Goal: Task Accomplishment & Management: Manage account settings

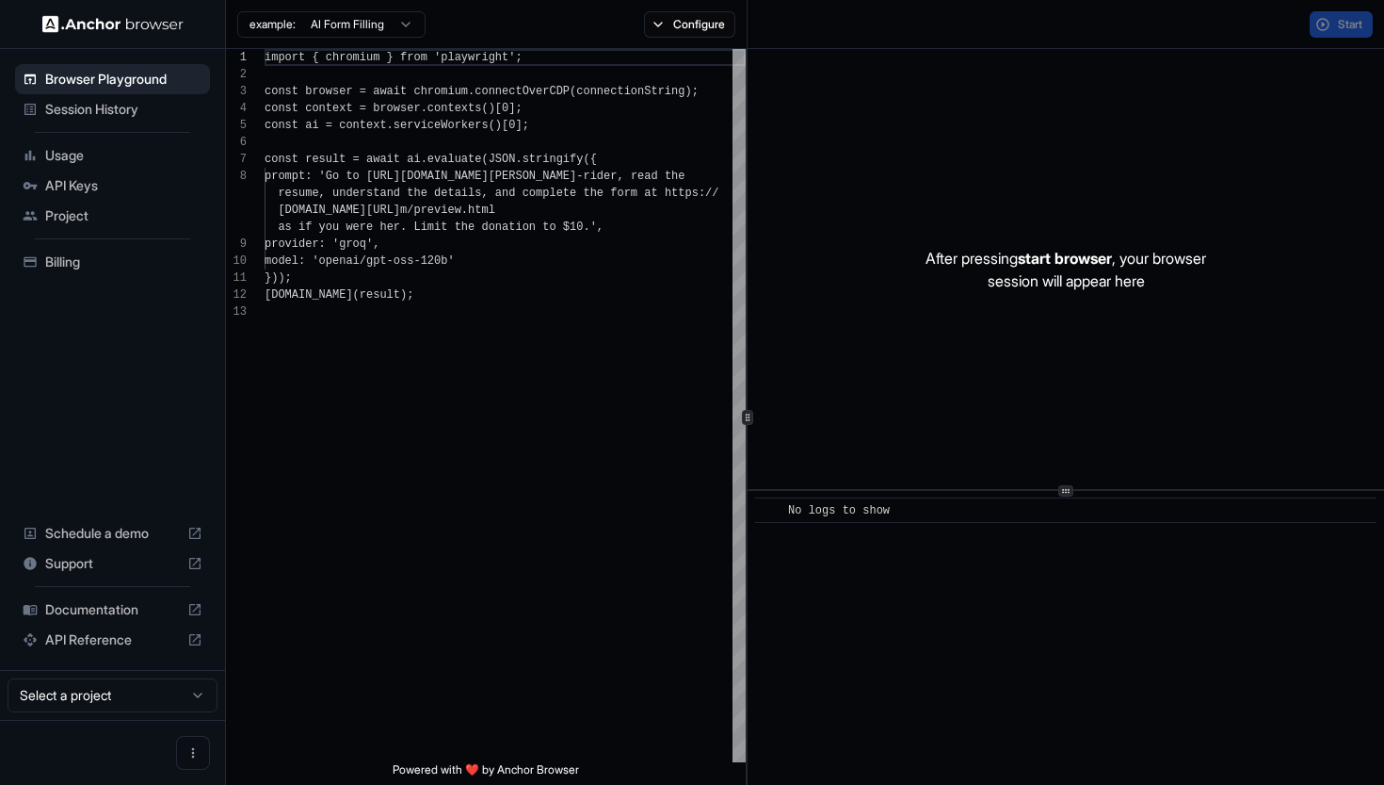
scroll to position [119, 0]
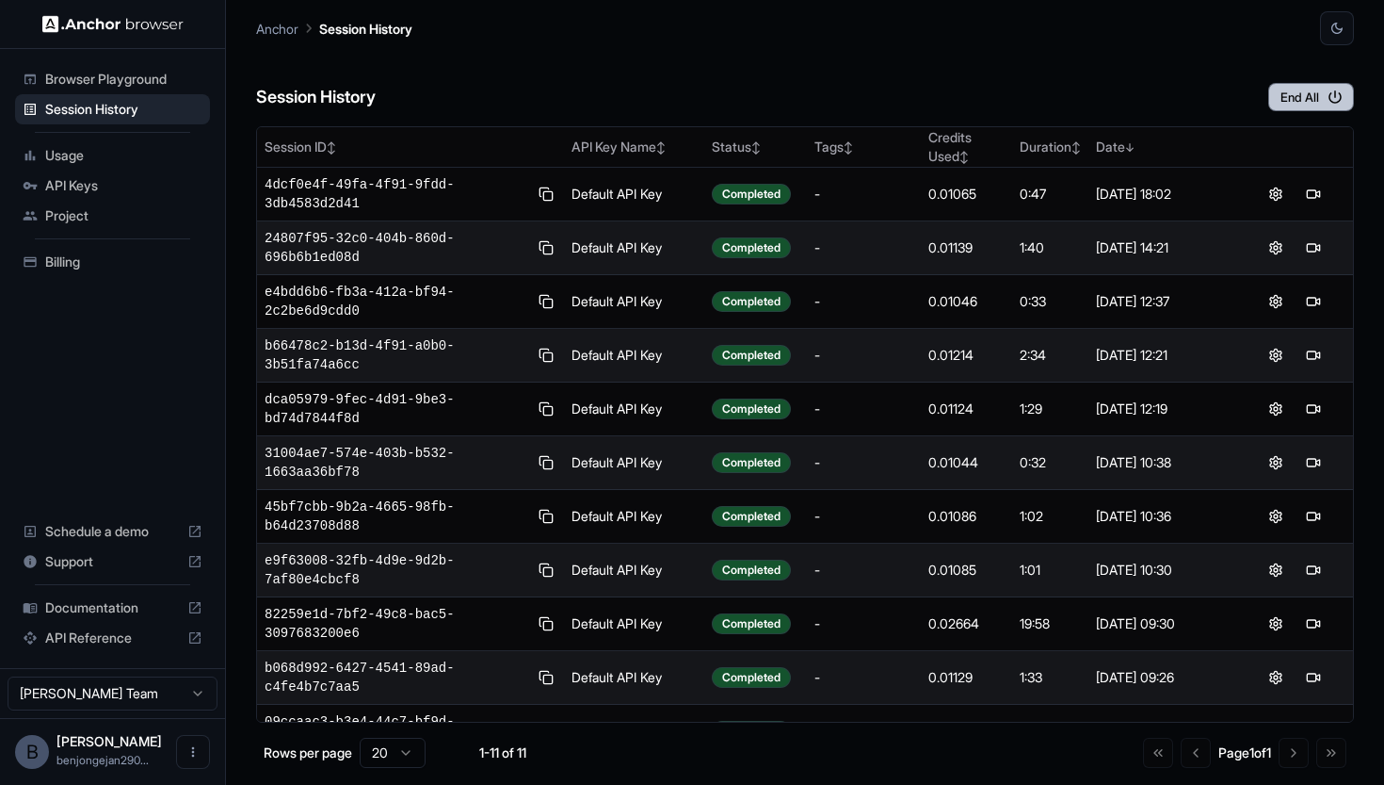
click at [1337, 107] on button "End All" at bounding box center [1312, 97] width 86 height 28
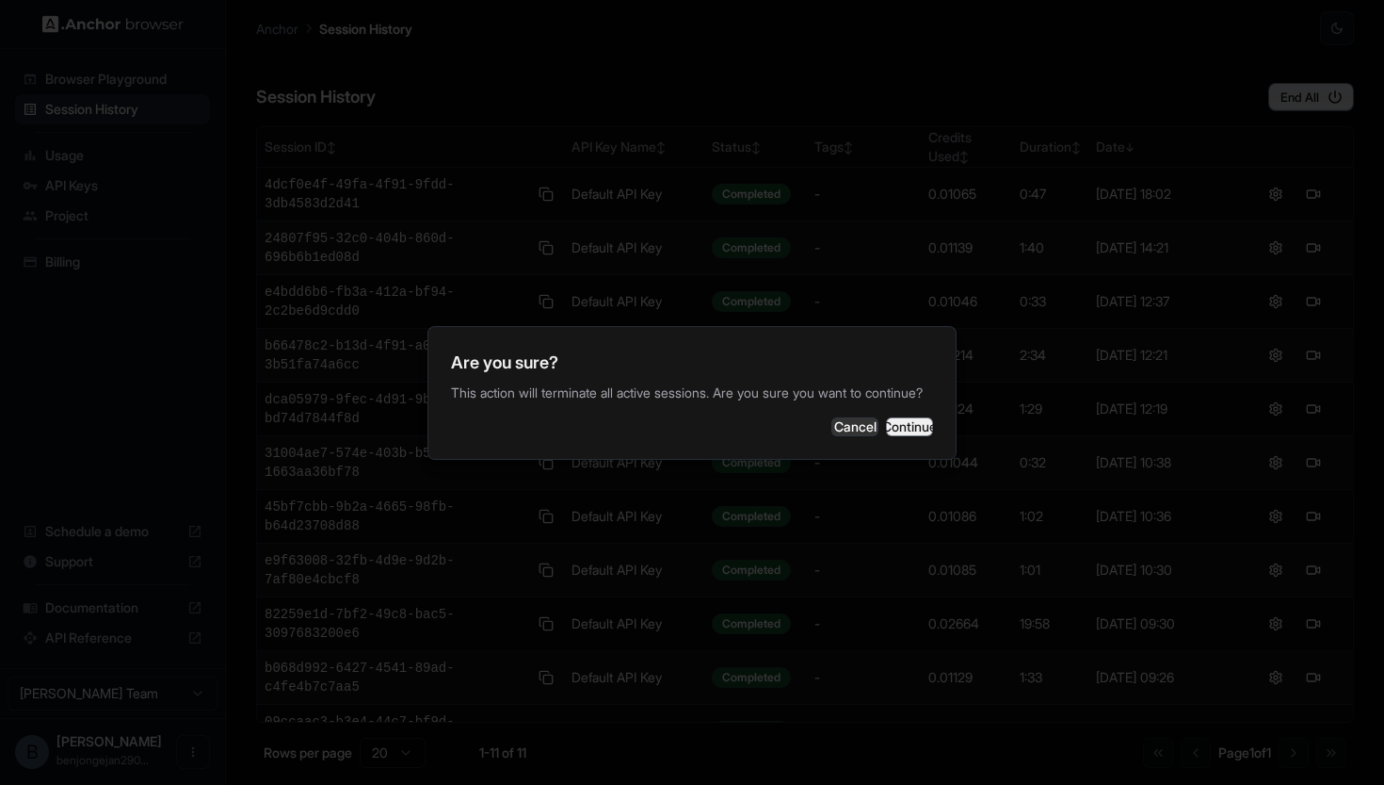
click at [911, 436] on button "Continue" at bounding box center [909, 426] width 47 height 19
